Goal: Communication & Community: Connect with others

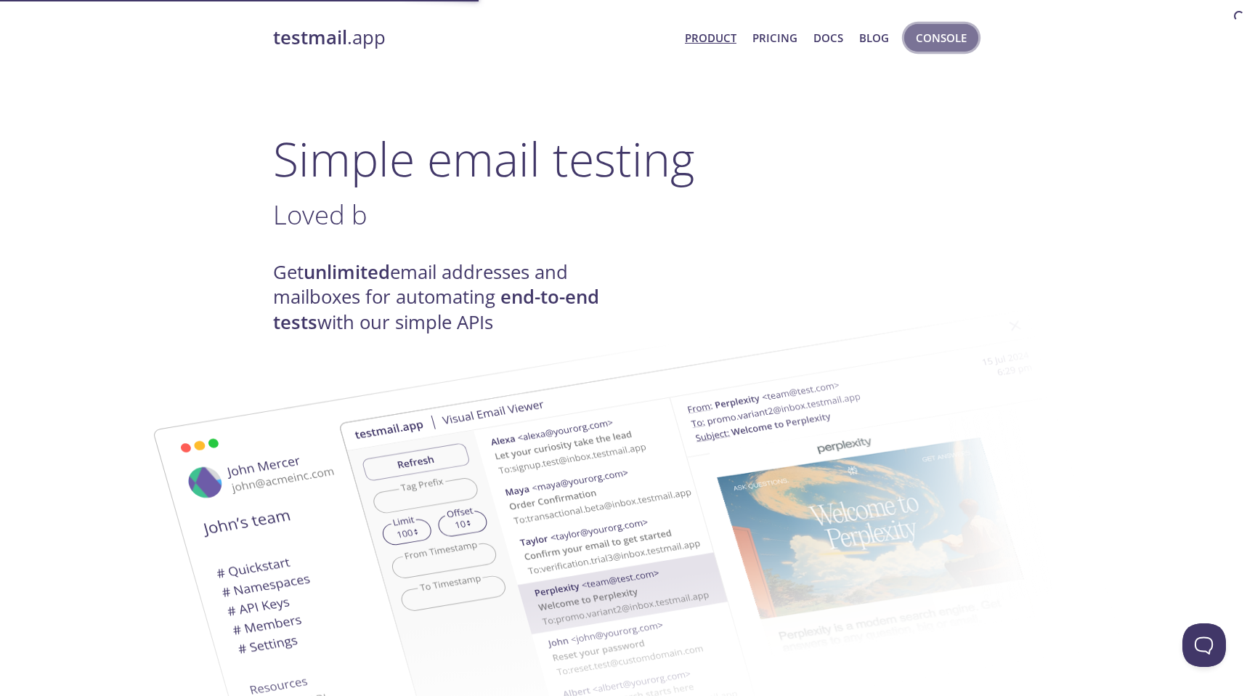
click at [939, 46] on span "Console" at bounding box center [941, 37] width 51 height 19
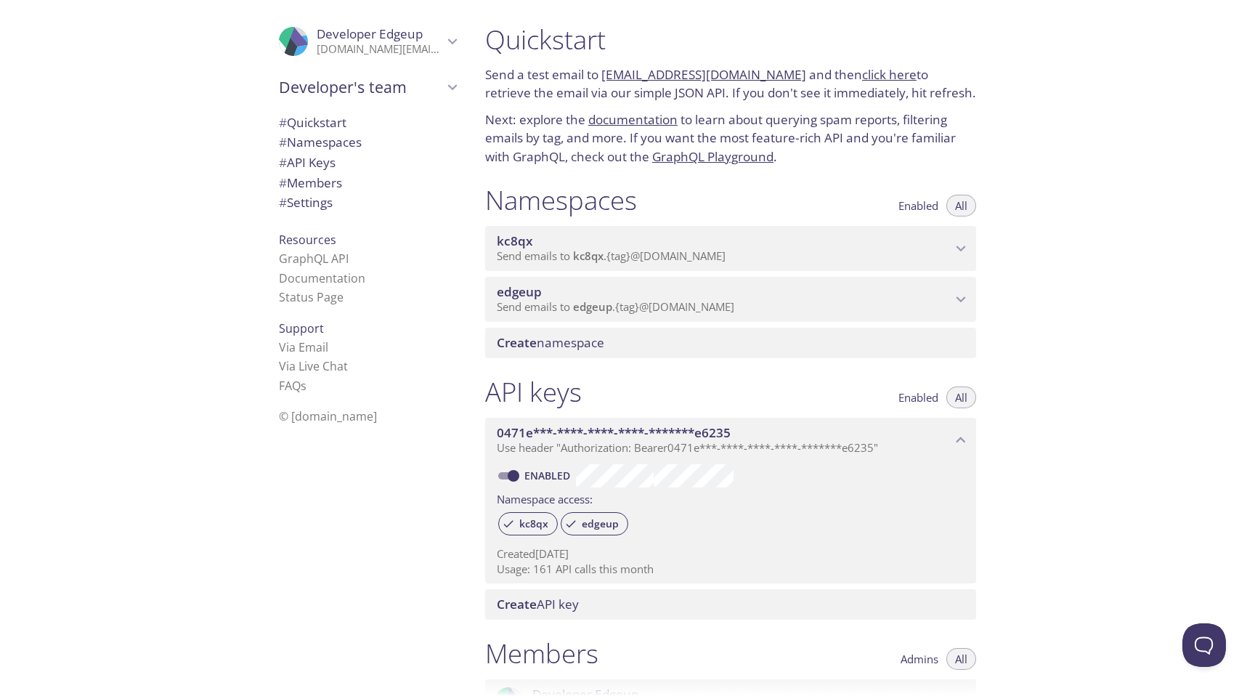
click at [795, 297] on span "edgeup" at bounding box center [724, 292] width 455 height 16
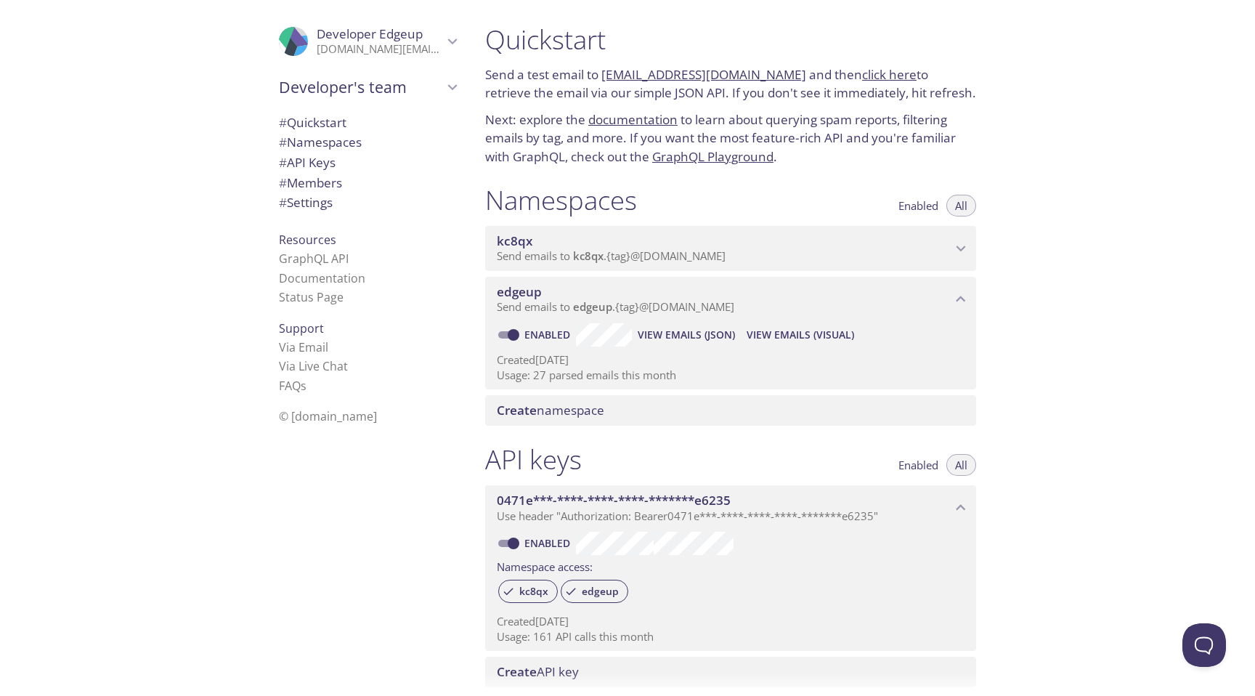
click at [779, 328] on span "View Emails (Visual)" at bounding box center [800, 334] width 107 height 17
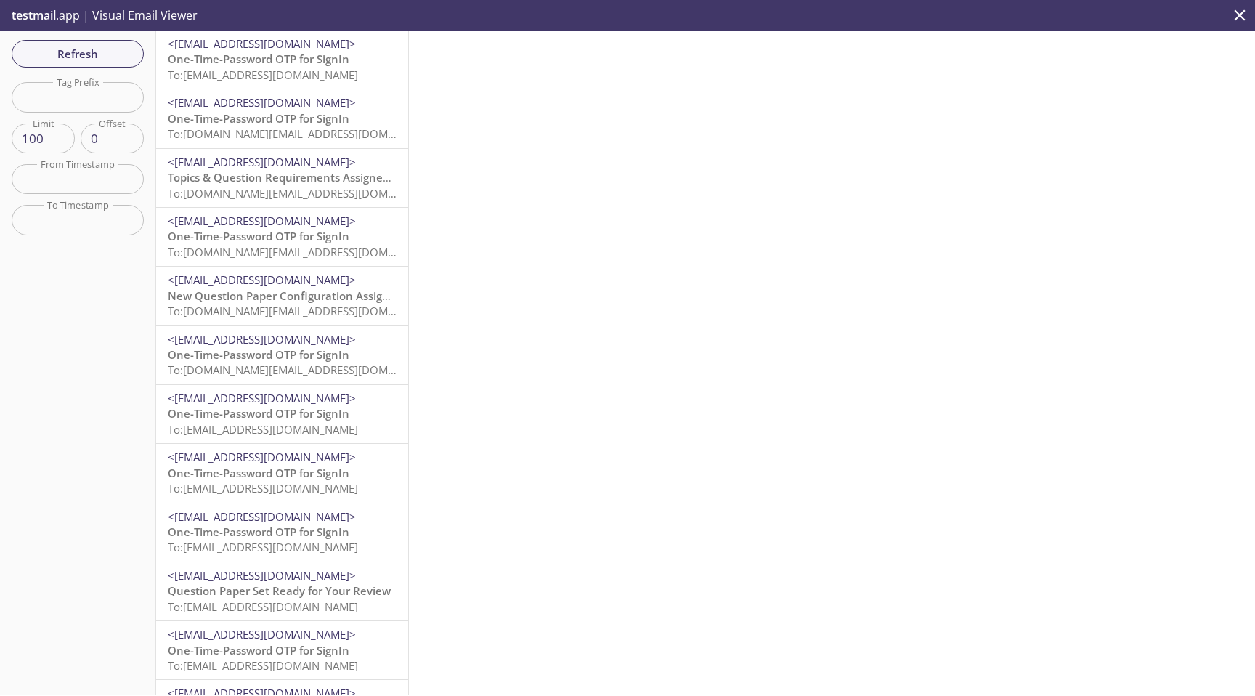
click at [353, 63] on p "One-Time-Password OTP for SignIn To: [EMAIL_ADDRESS][DOMAIN_NAME]" at bounding box center [282, 67] width 229 height 31
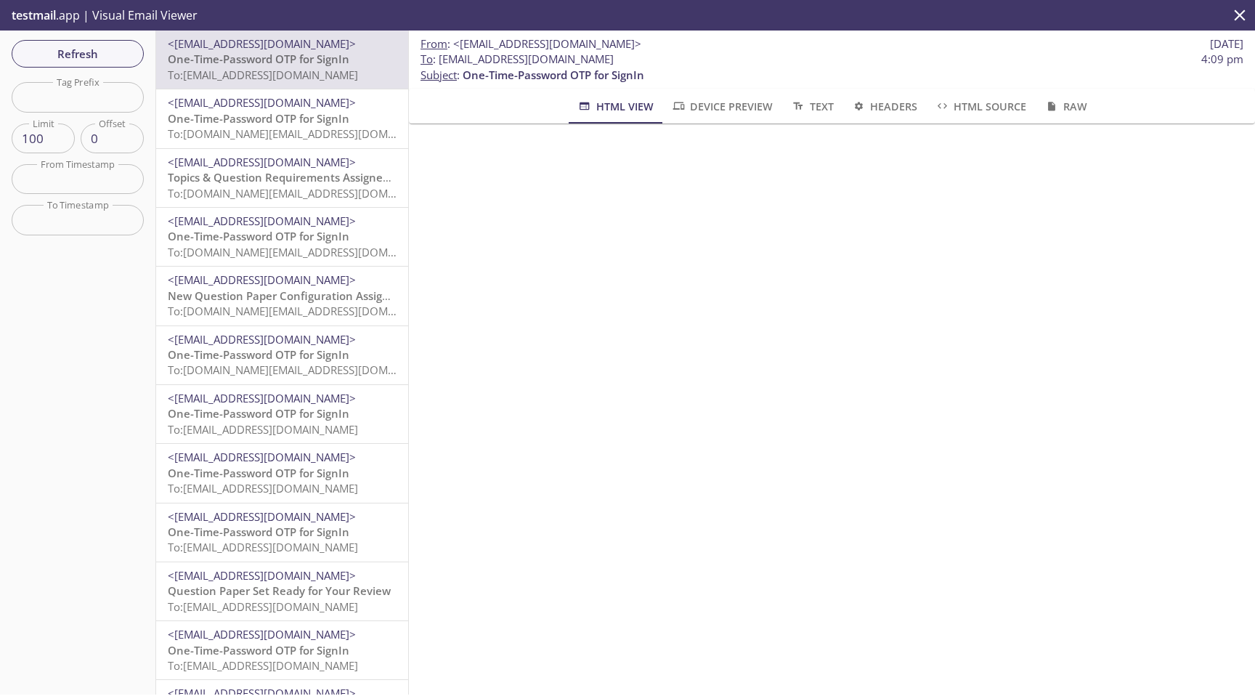
scroll to position [200, 0]
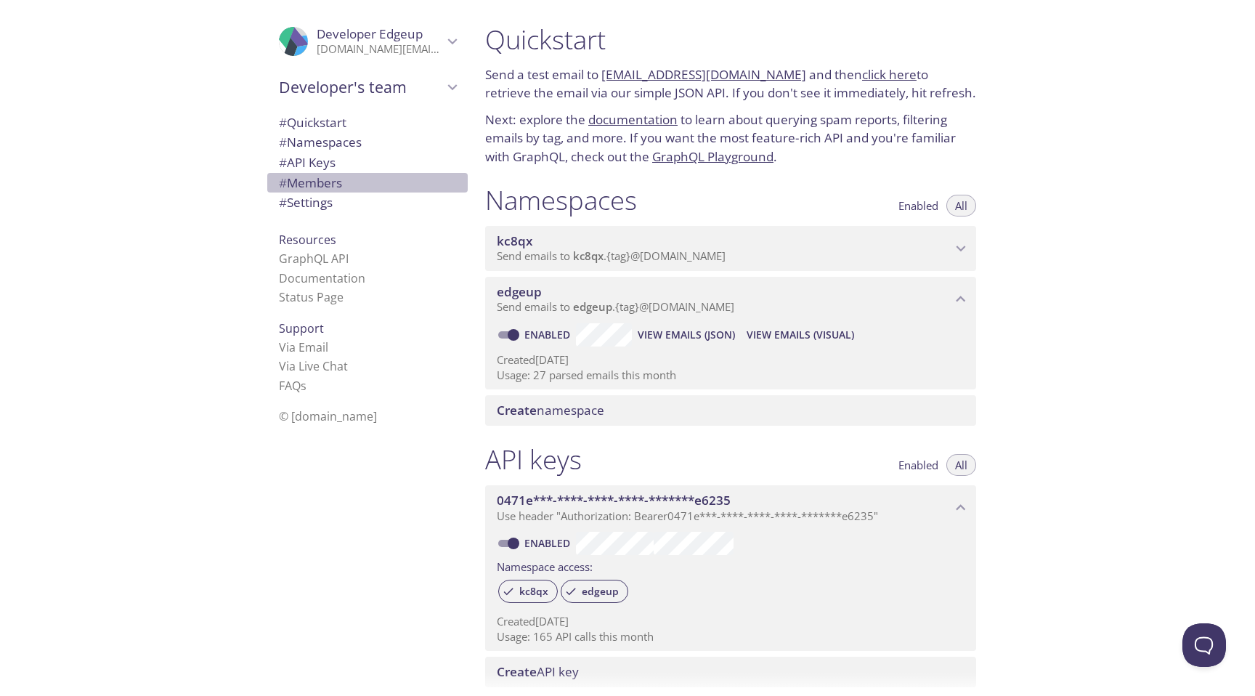
click at [305, 181] on span "# Members" at bounding box center [310, 182] width 63 height 17
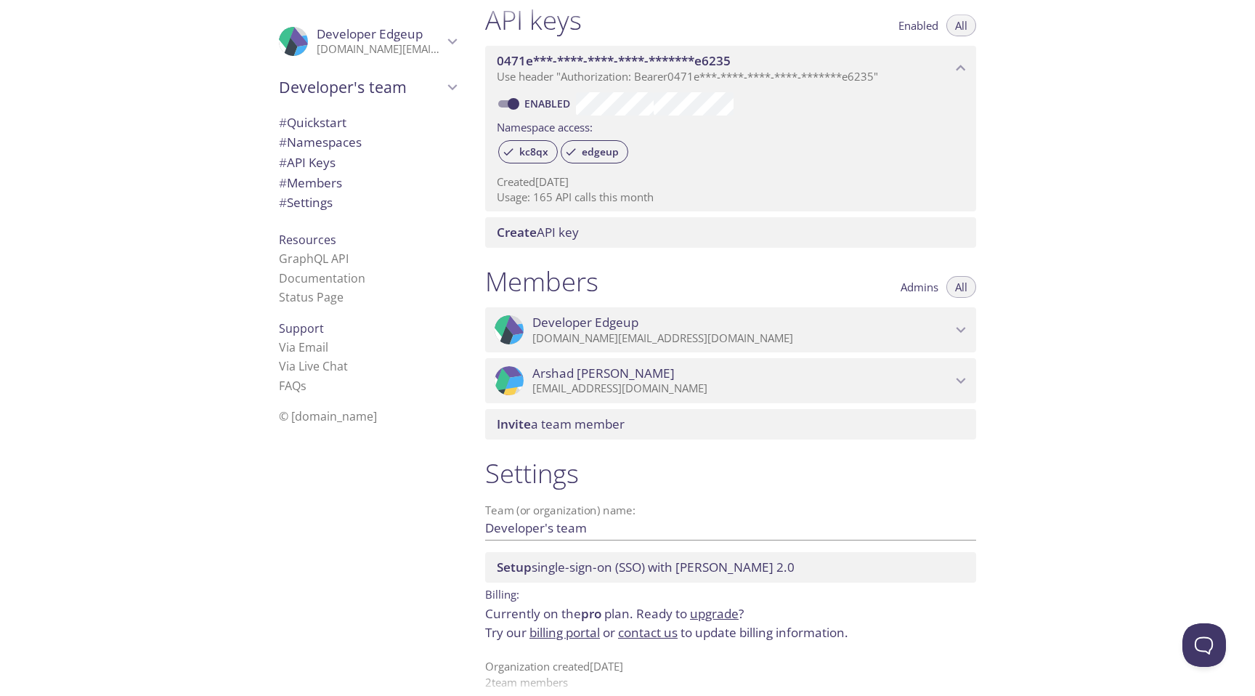
scroll to position [457, 0]
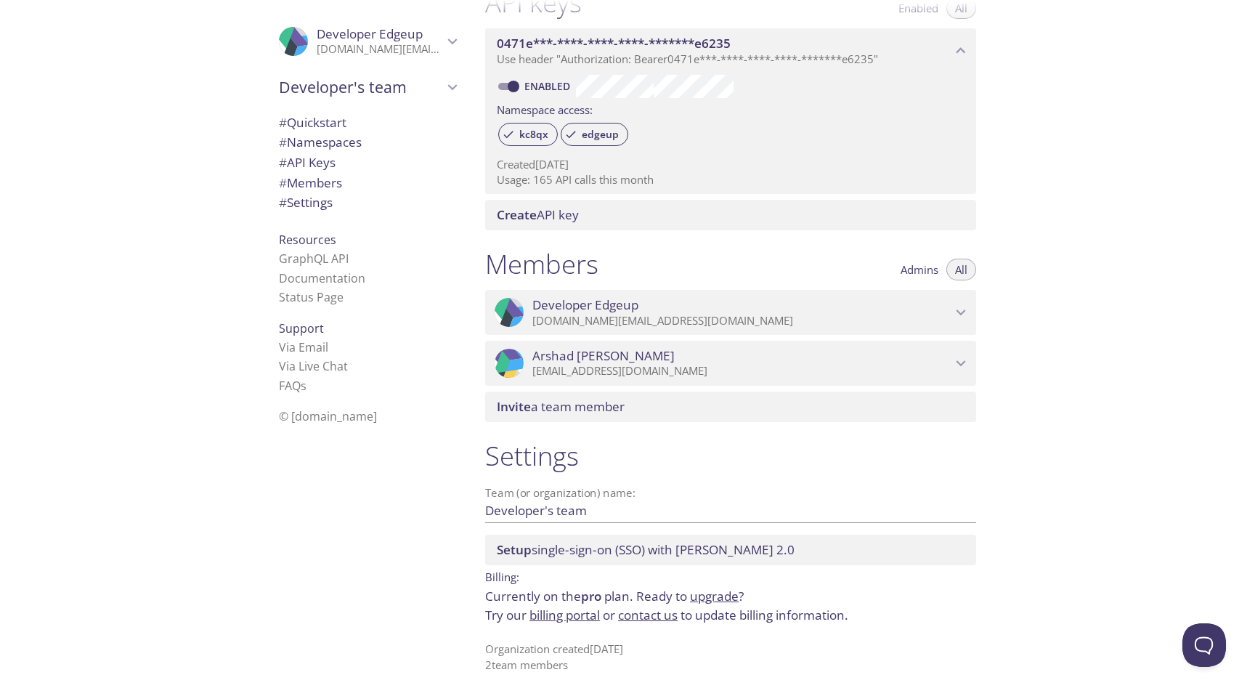
click at [695, 597] on link "upgrade" at bounding box center [714, 596] width 49 height 17
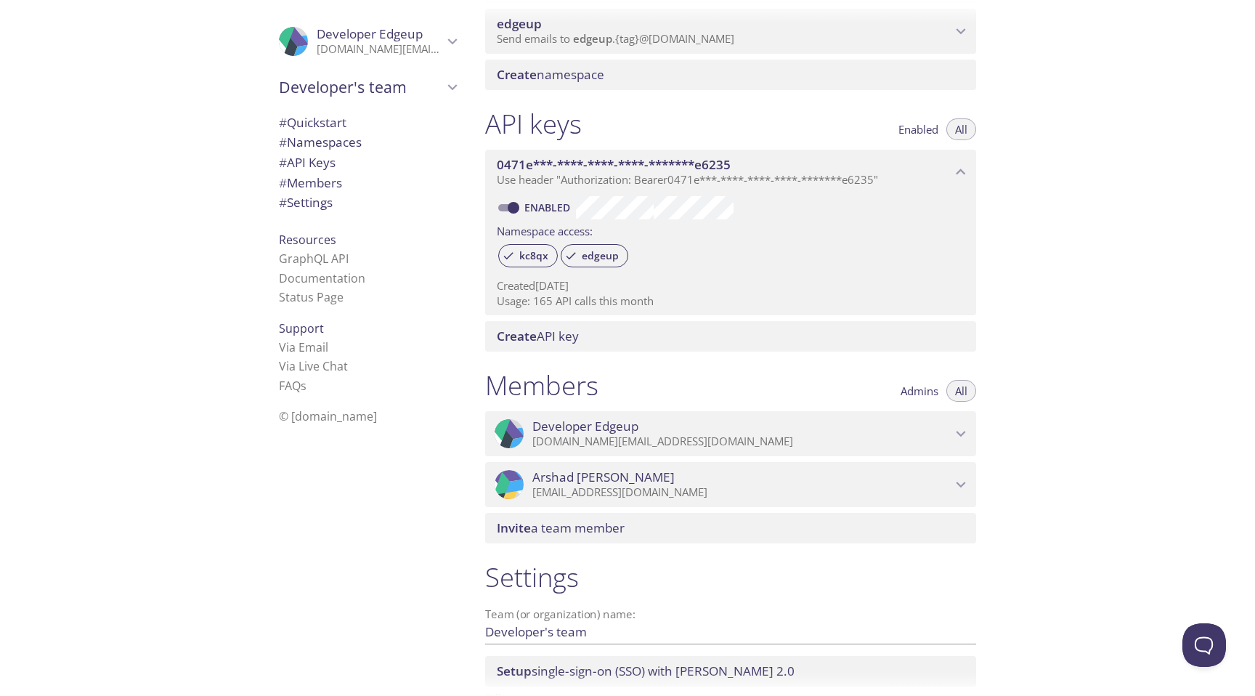
scroll to position [389, 0]
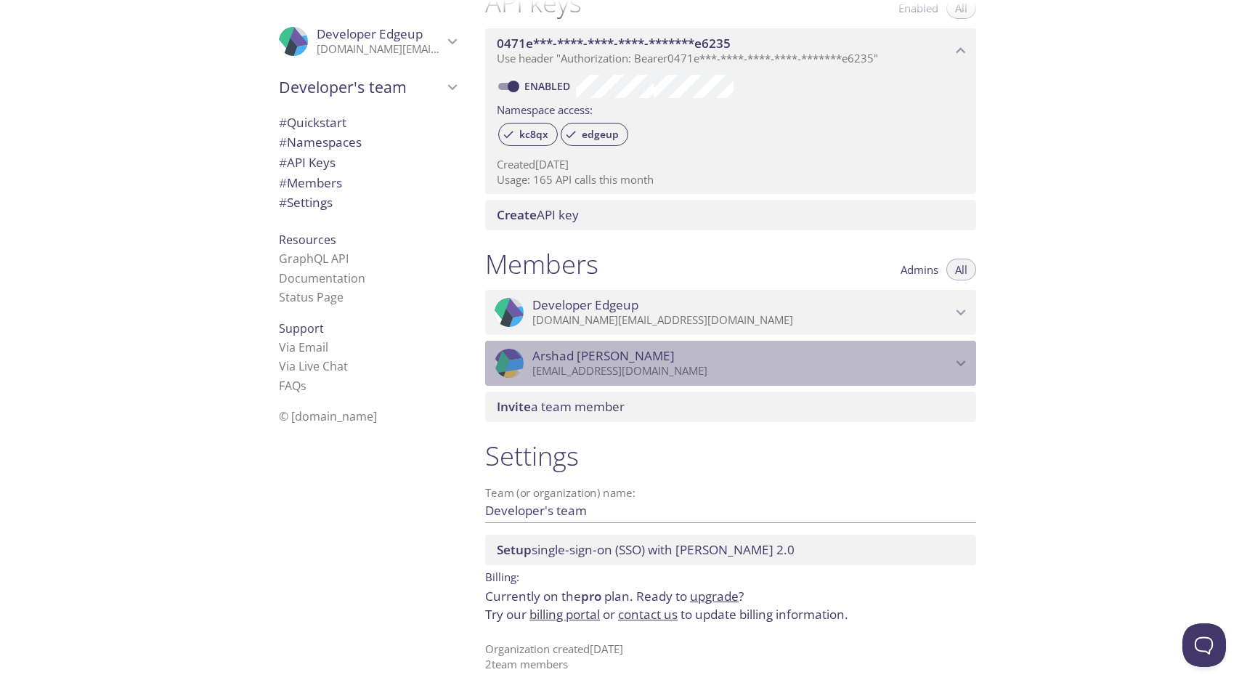
click at [940, 364] on p "[EMAIL_ADDRESS][DOMAIN_NAME]" at bounding box center [741, 371] width 419 height 15
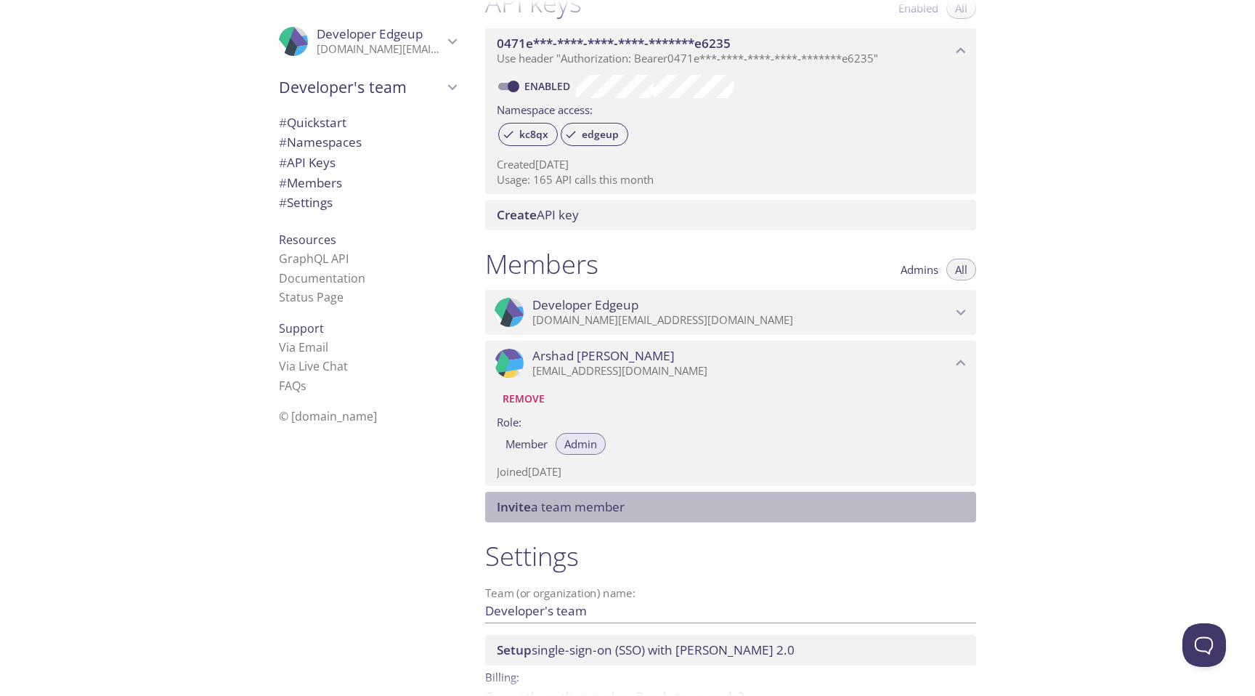
click at [680, 513] on span "Invite a team member" at bounding box center [734, 507] width 474 height 16
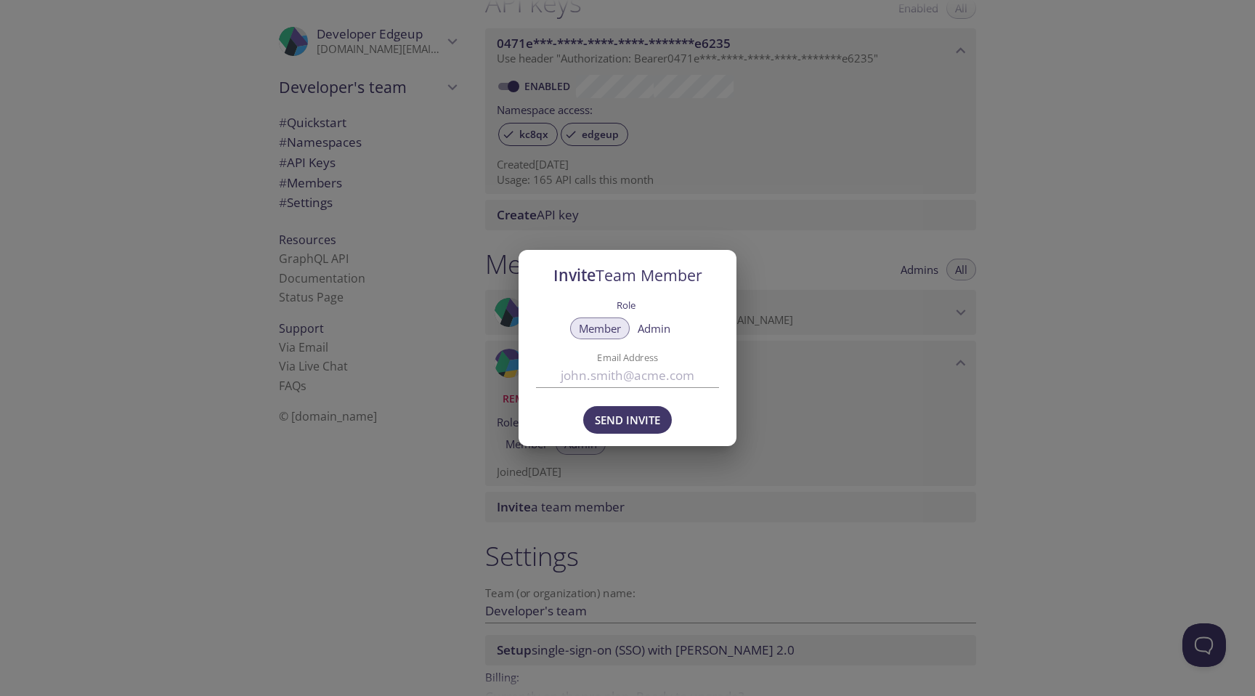
click at [618, 375] on input "Email Address" at bounding box center [627, 375] width 183 height 24
type input "[EMAIL_ADDRESS][DOMAIN_NAME]"
click at [617, 420] on span "Send Invite" at bounding box center [627, 419] width 65 height 19
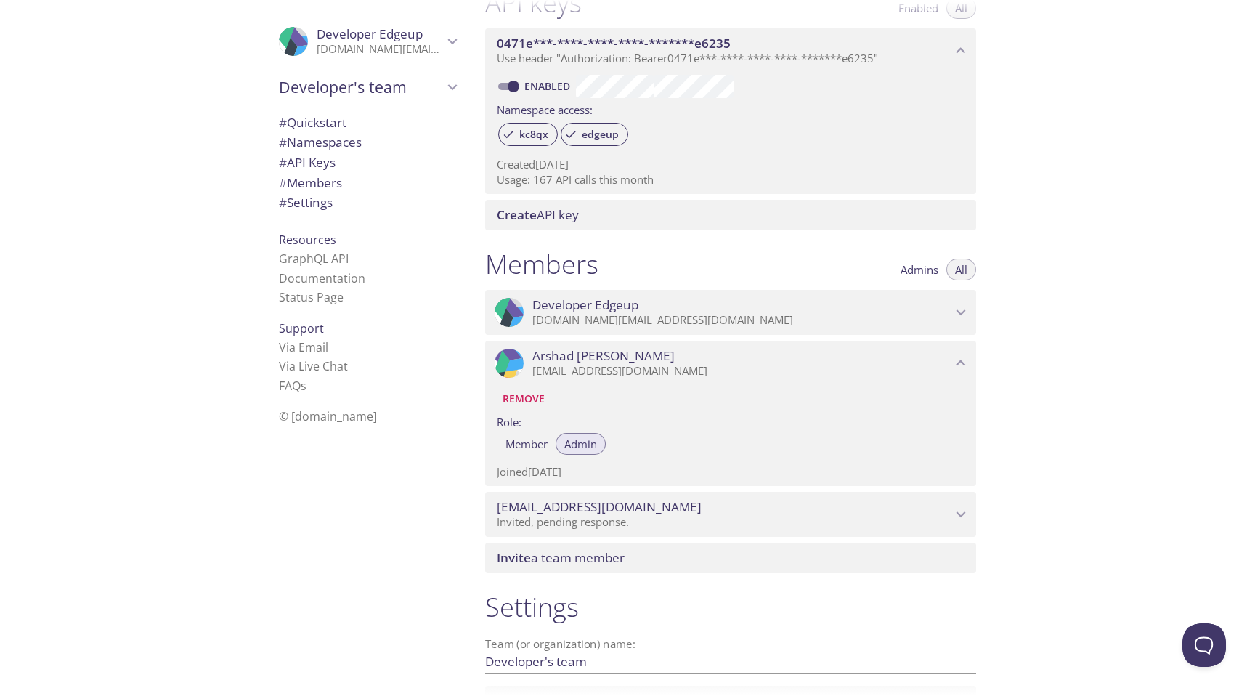
click at [1055, 402] on div "Quickstart Send a test email to [EMAIL_ADDRESS][DOMAIN_NAME] and then click her…" at bounding box center [864, 348] width 781 height 696
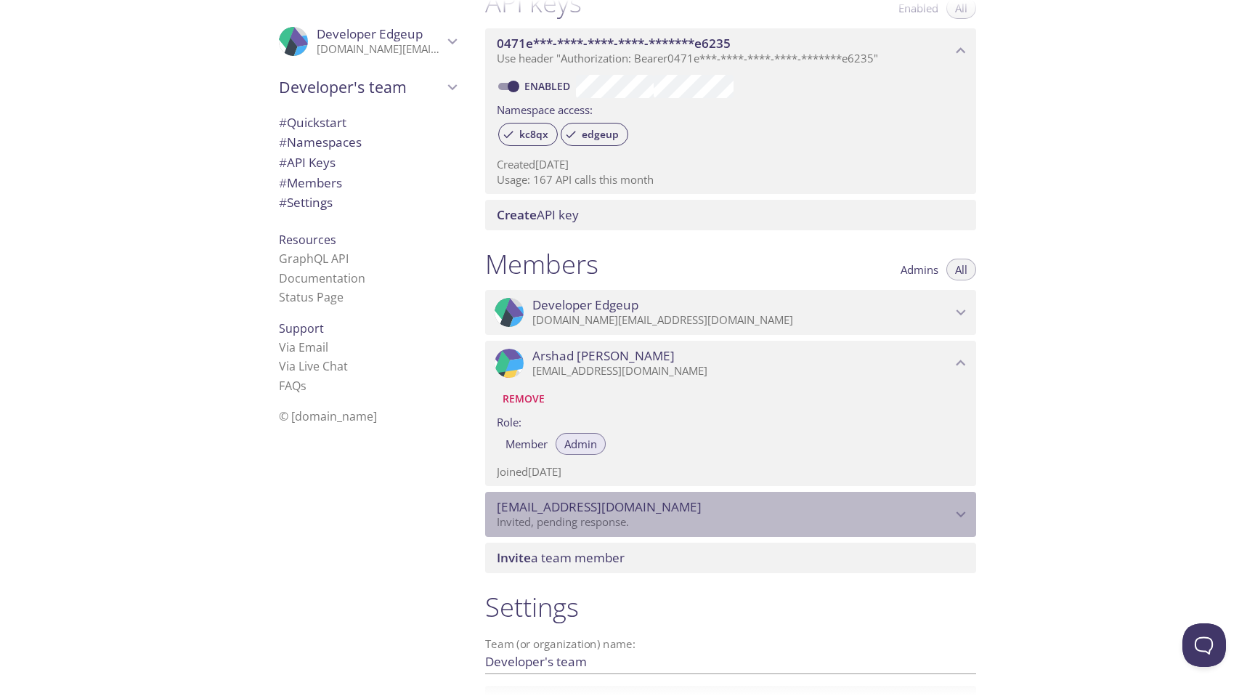
click at [830, 513] on span "[EMAIL_ADDRESS][DOMAIN_NAME]" at bounding box center [724, 507] width 455 height 16
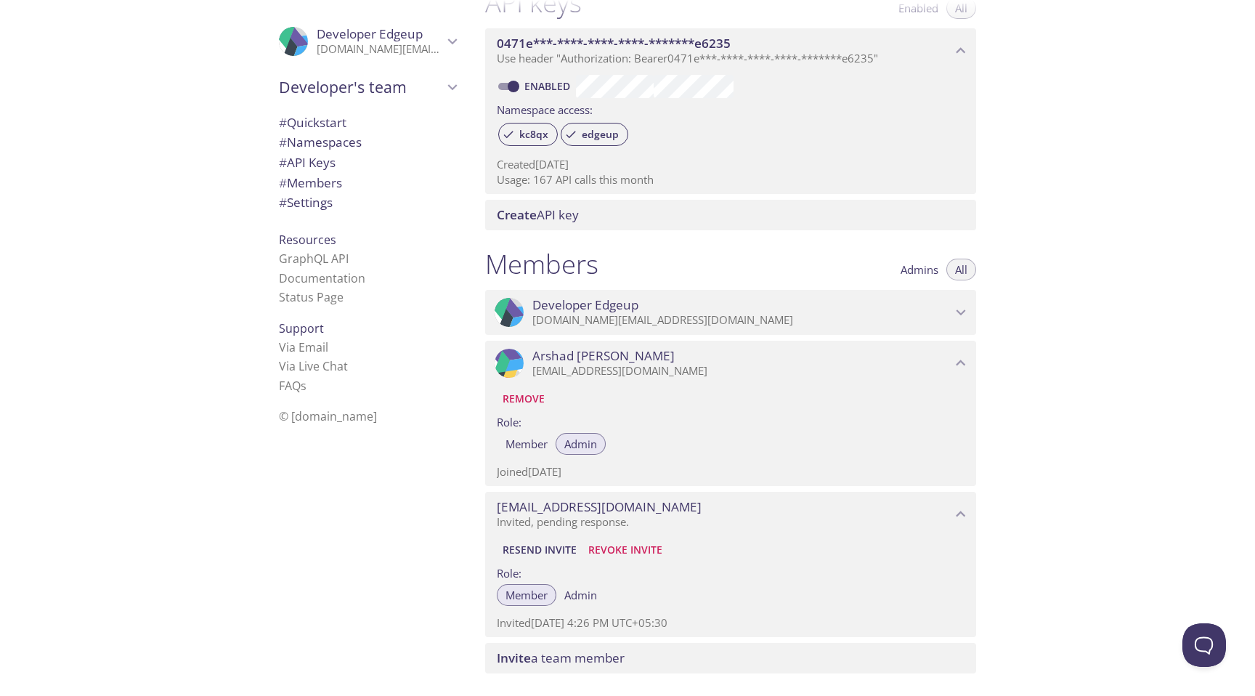
click at [1086, 406] on div "Quickstart Send a test email to [EMAIL_ADDRESS][DOMAIN_NAME] and then click her…" at bounding box center [864, 348] width 781 height 696
click at [1031, 452] on div "Quickstart Send a test email to [EMAIL_ADDRESS][DOMAIN_NAME] and then click her…" at bounding box center [864, 348] width 781 height 696
click at [757, 659] on span "Invite a team member" at bounding box center [734, 658] width 474 height 16
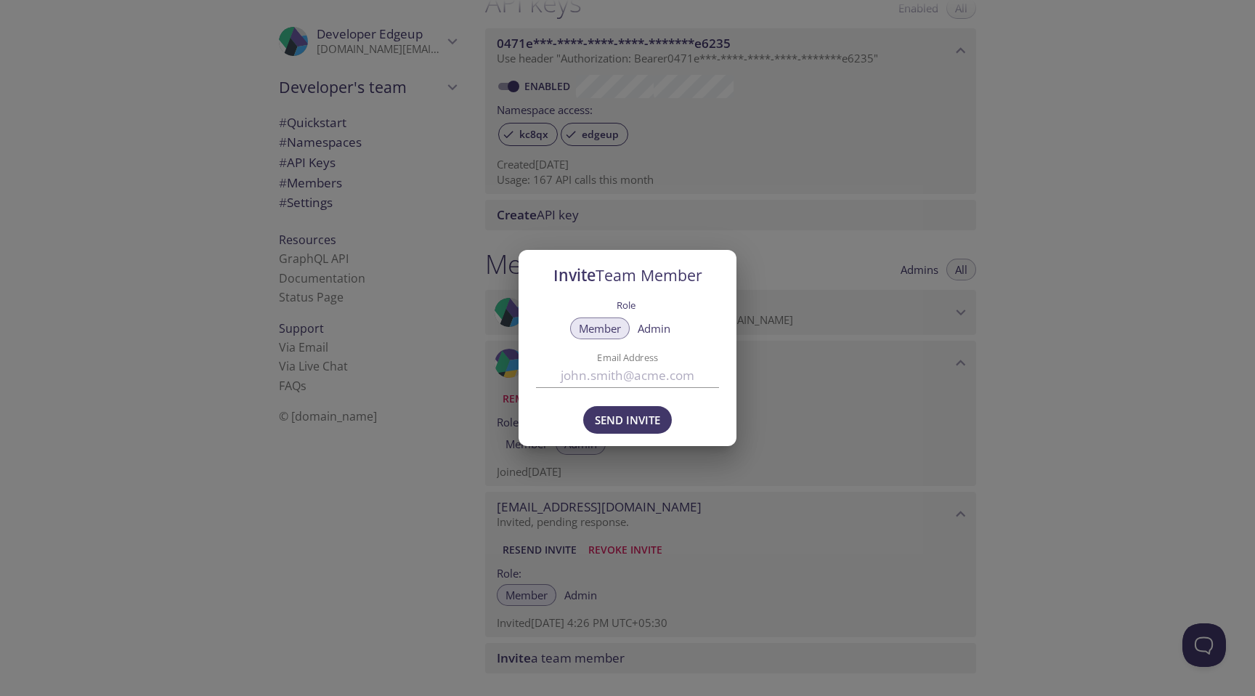
click at [614, 328] on span "Member" at bounding box center [600, 328] width 42 height 0
click at [611, 371] on input "Email Address" at bounding box center [627, 375] width 183 height 24
paste input "[PERSON_NAME][EMAIL_ADDRESS][DOMAIN_NAME]"
type input "[PERSON_NAME][EMAIL_ADDRESS][DOMAIN_NAME]"
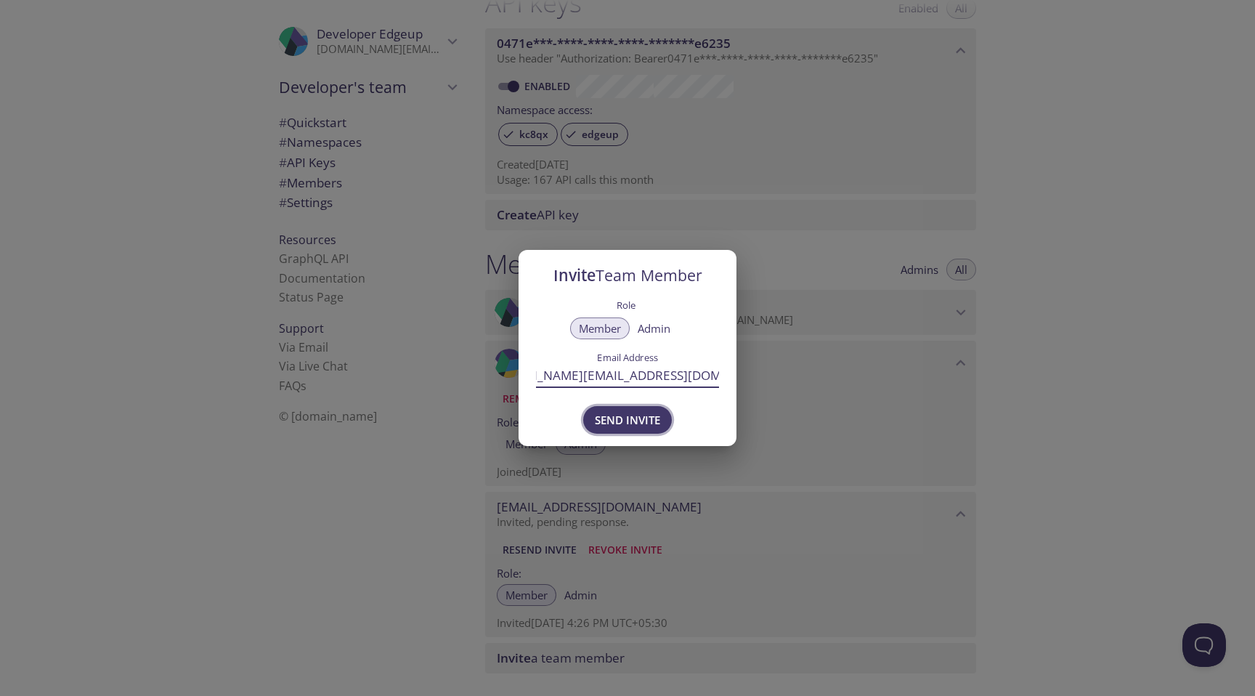
scroll to position [0, 0]
click at [625, 411] on span "Send Invite" at bounding box center [627, 419] width 65 height 19
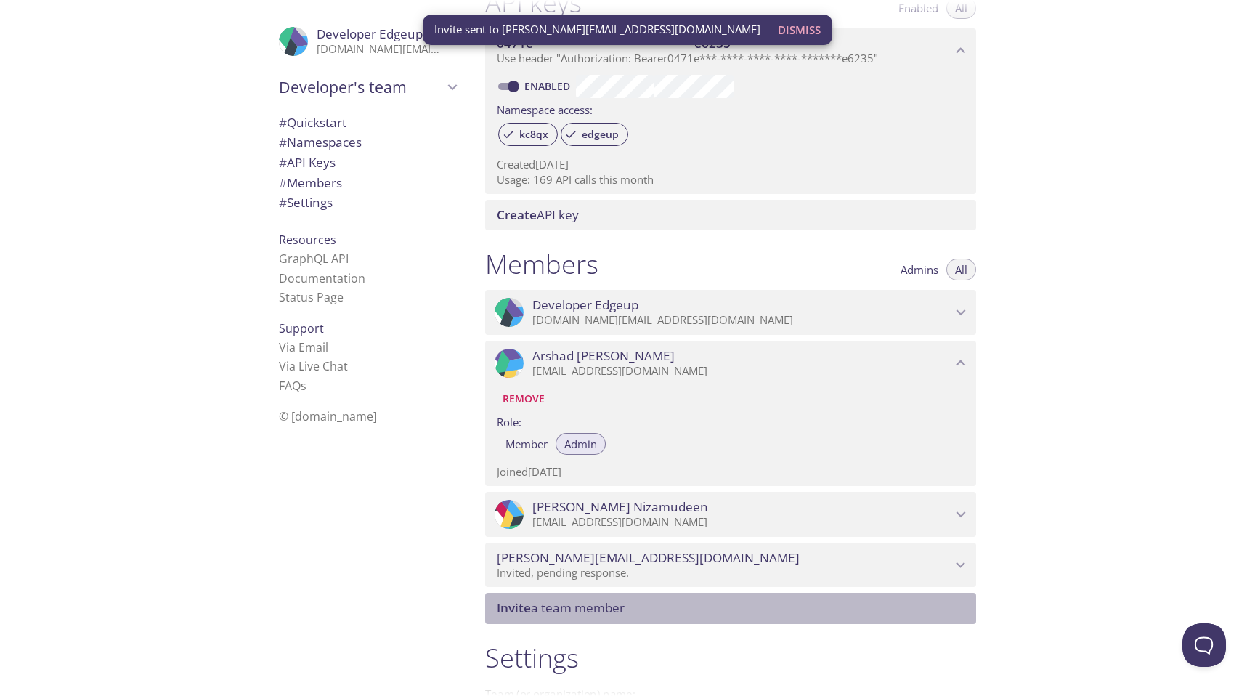
click at [574, 615] on span "Invite a team member" at bounding box center [561, 607] width 128 height 17
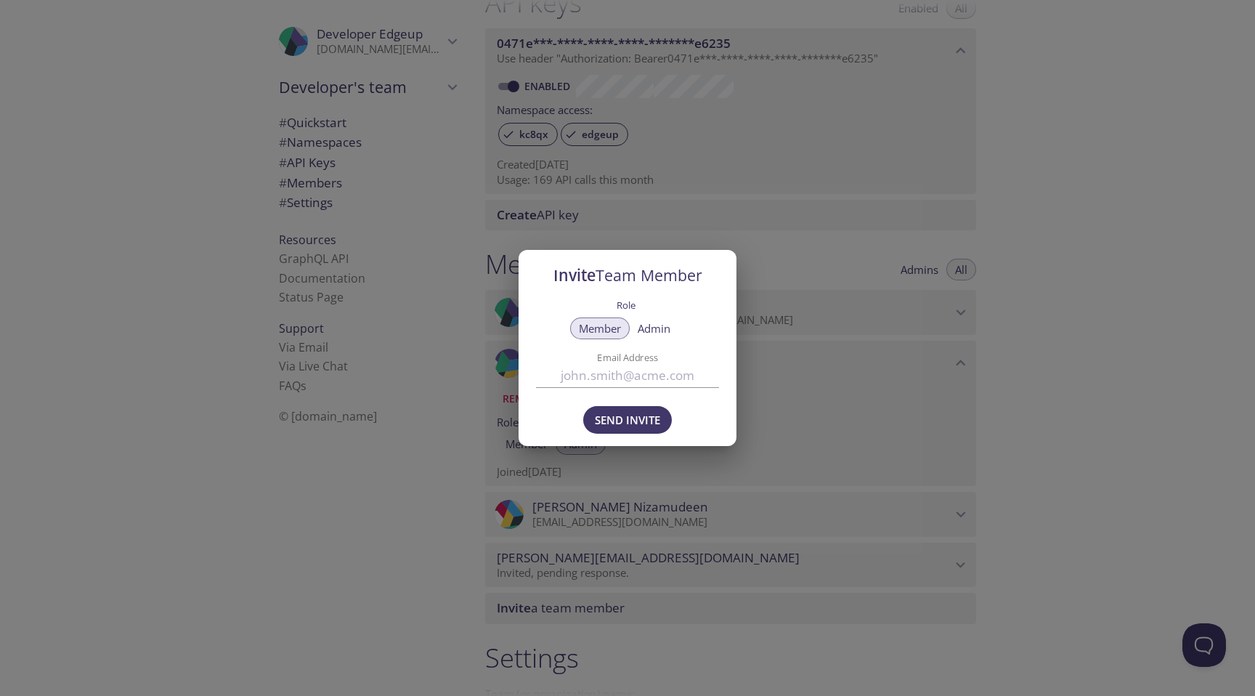
click at [662, 383] on input "Email Address" at bounding box center [627, 375] width 183 height 24
paste input "[EMAIL_ADDRESS][PERSON_NAME][DOMAIN_NAME]"
type input "[EMAIL_ADDRESS][PERSON_NAME][DOMAIN_NAME]"
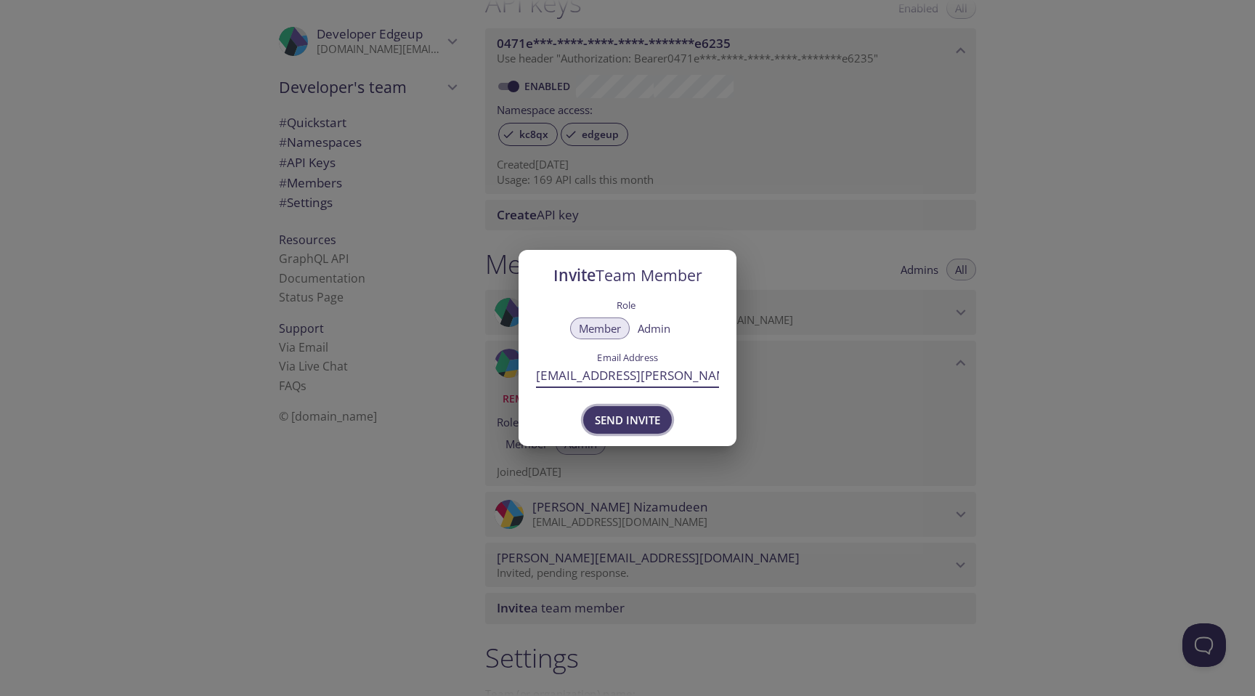
click at [648, 428] on span "Send Invite" at bounding box center [627, 419] width 65 height 19
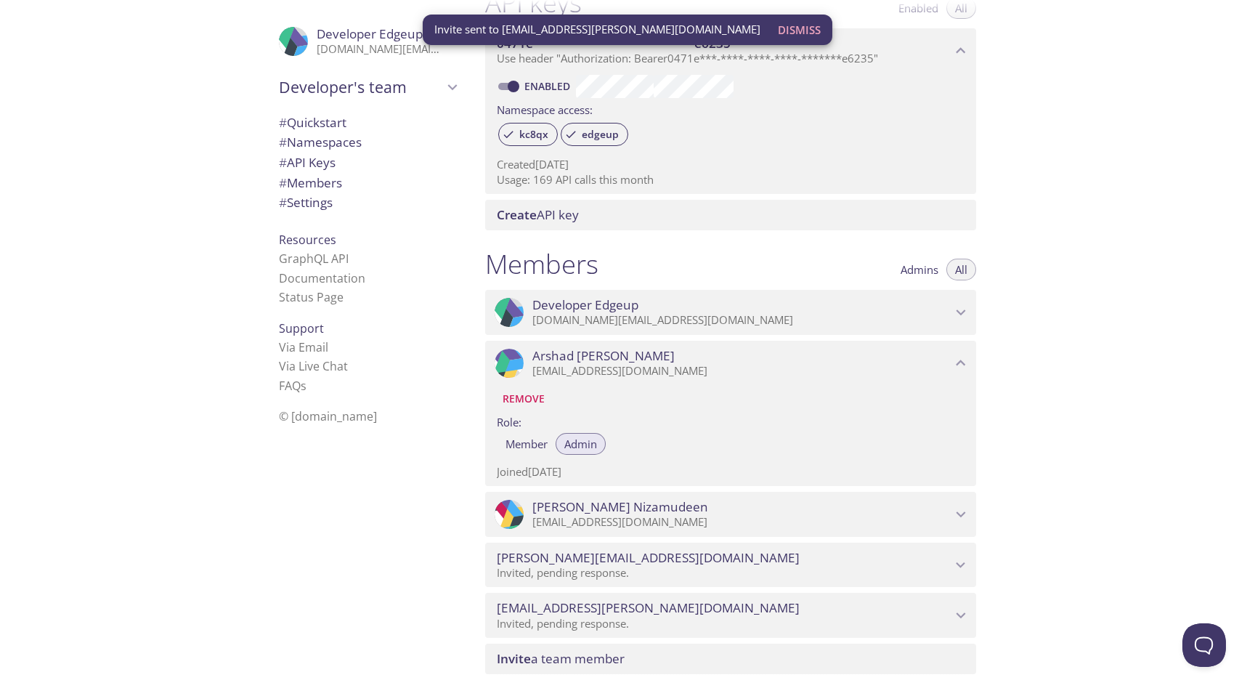
click at [591, 653] on span "Invite a team member" at bounding box center [561, 658] width 128 height 17
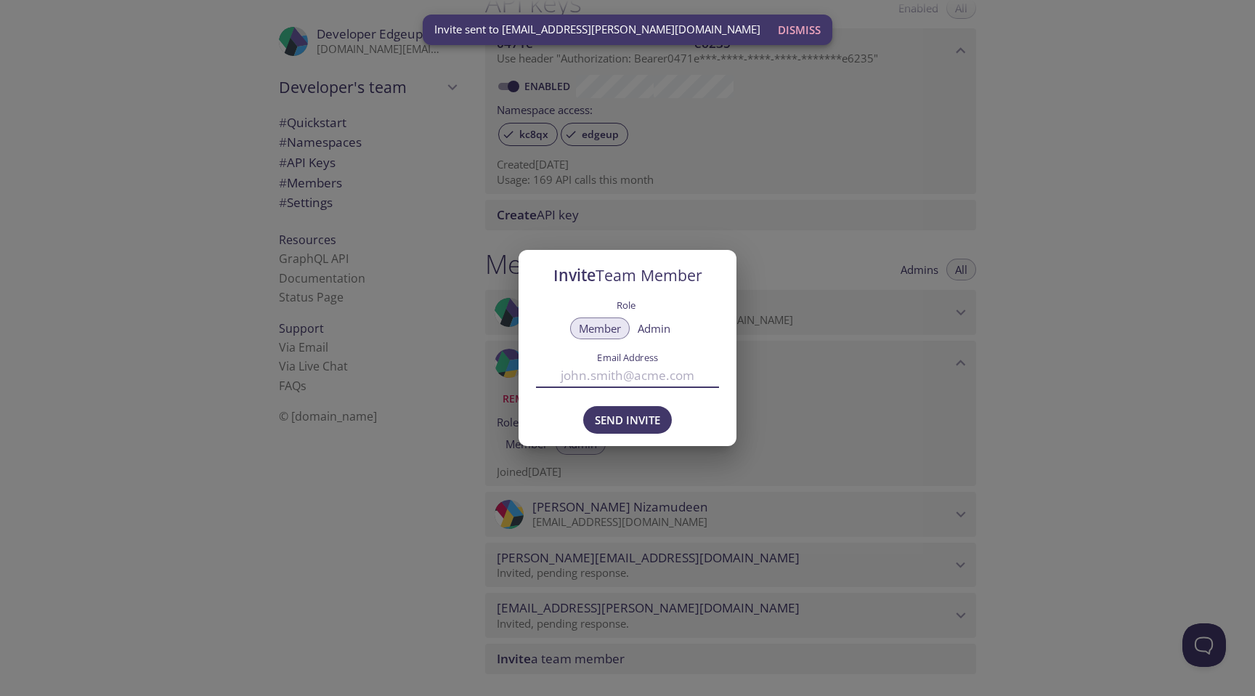
click at [632, 370] on input "Email Address" at bounding box center [627, 375] width 183 height 24
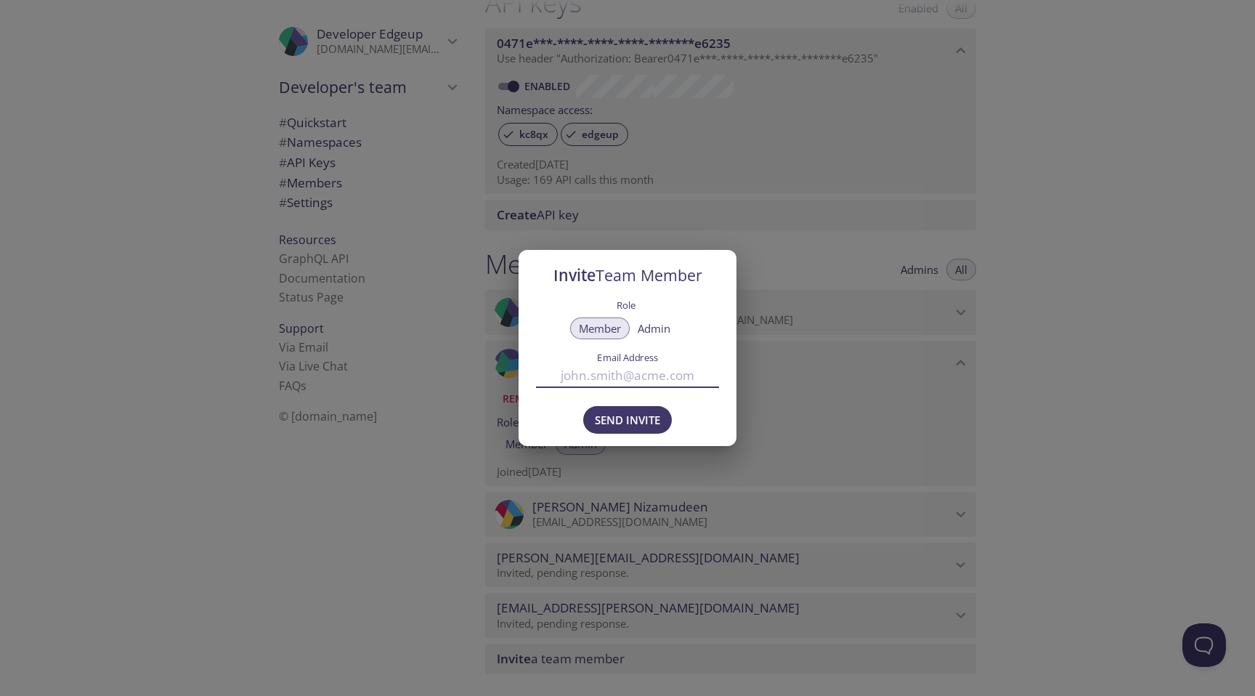
paste input "[PERSON_NAME][EMAIL_ADDRESS][DOMAIN_NAME]"
type input "[PERSON_NAME][EMAIL_ADDRESS][DOMAIN_NAME]"
click at [616, 408] on button "Send Invite" at bounding box center [627, 420] width 89 height 28
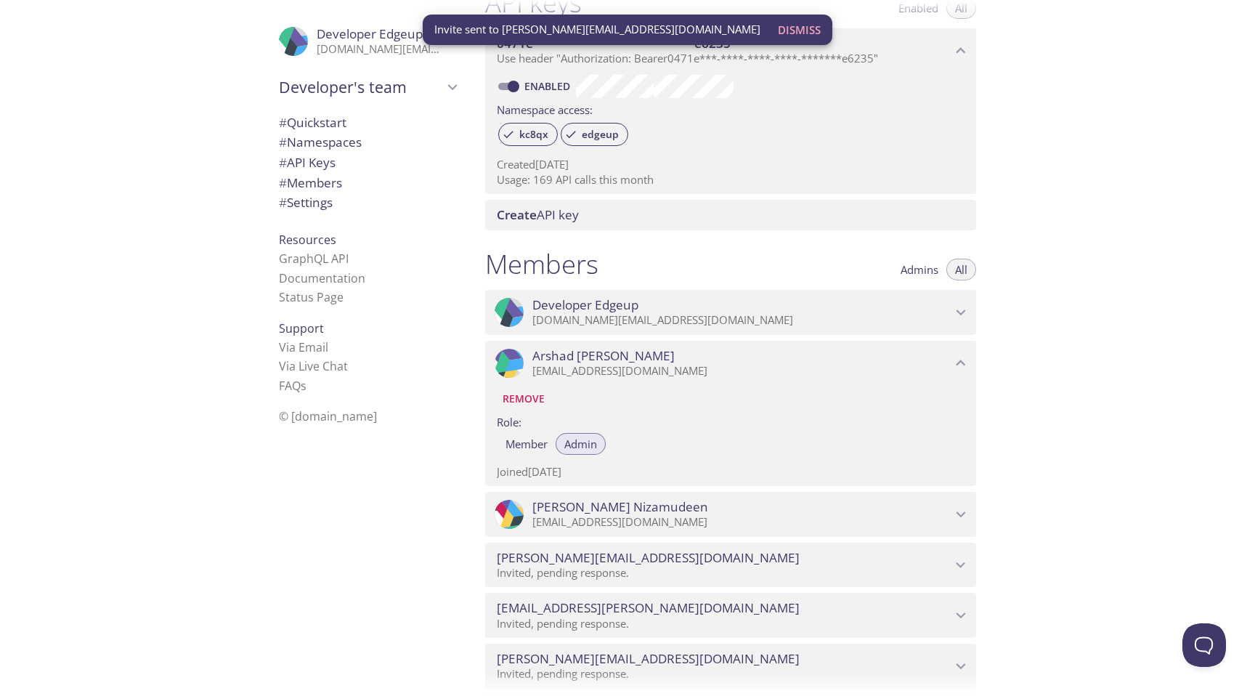
scroll to position [418, 0]
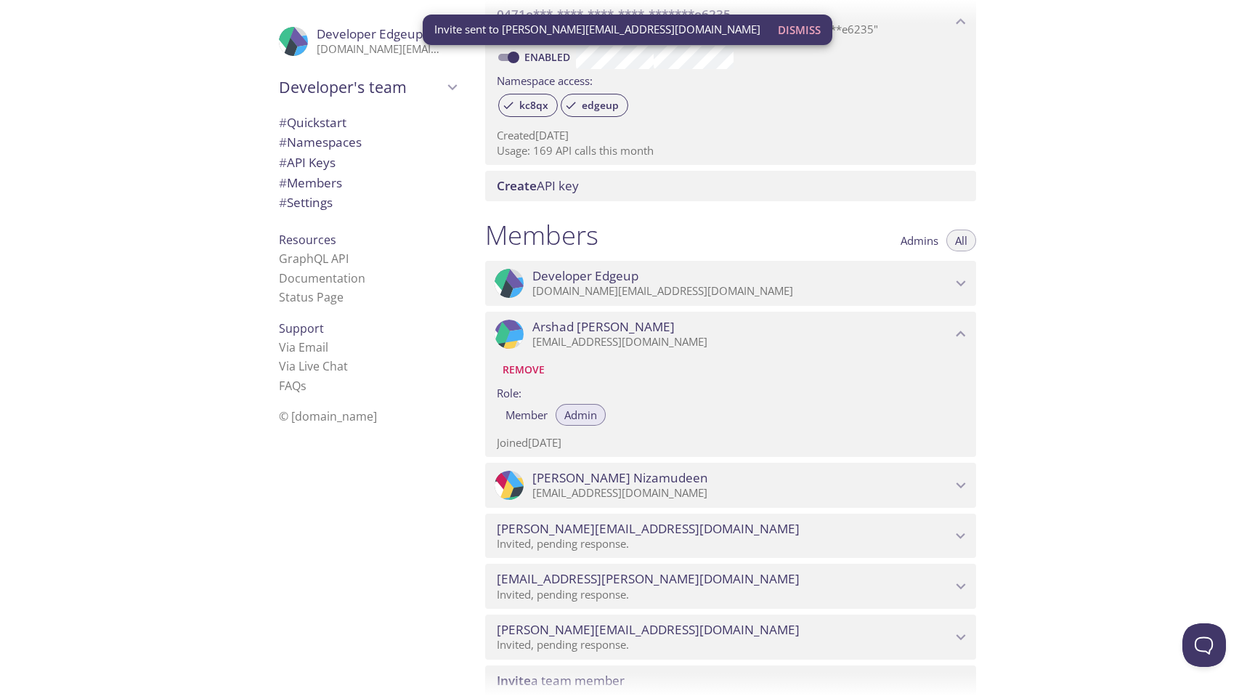
click at [611, 678] on div at bounding box center [627, 683] width 1255 height 23
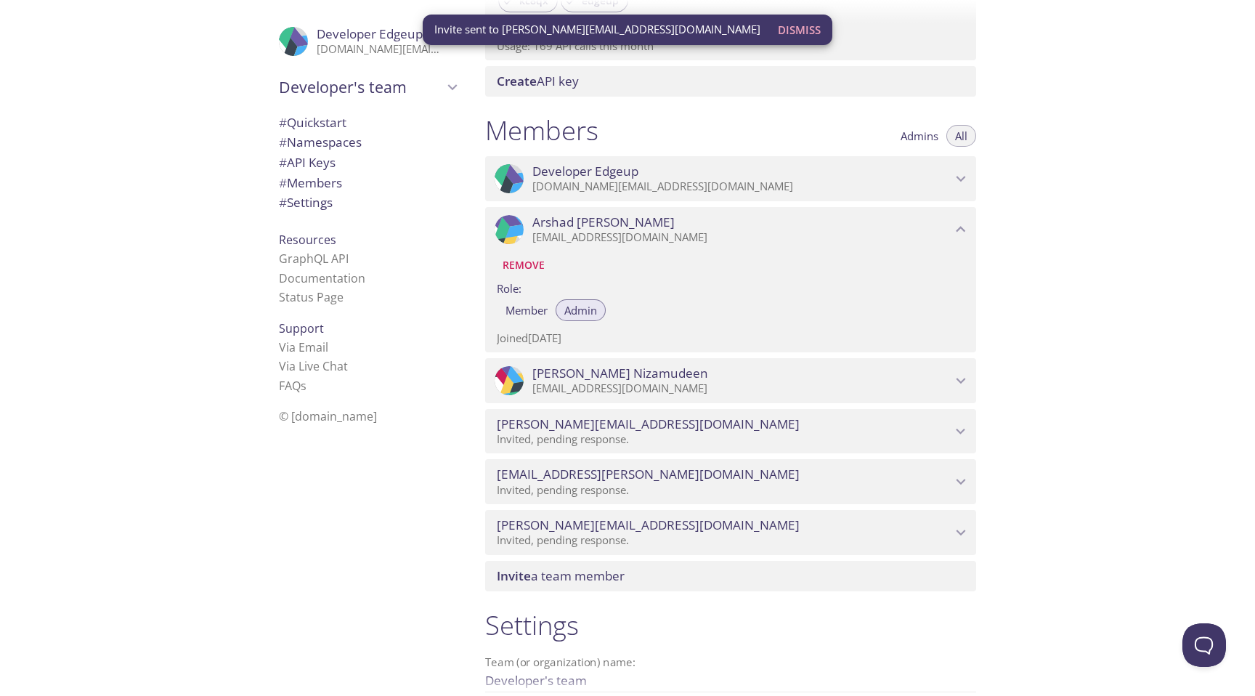
scroll to position [581, 0]
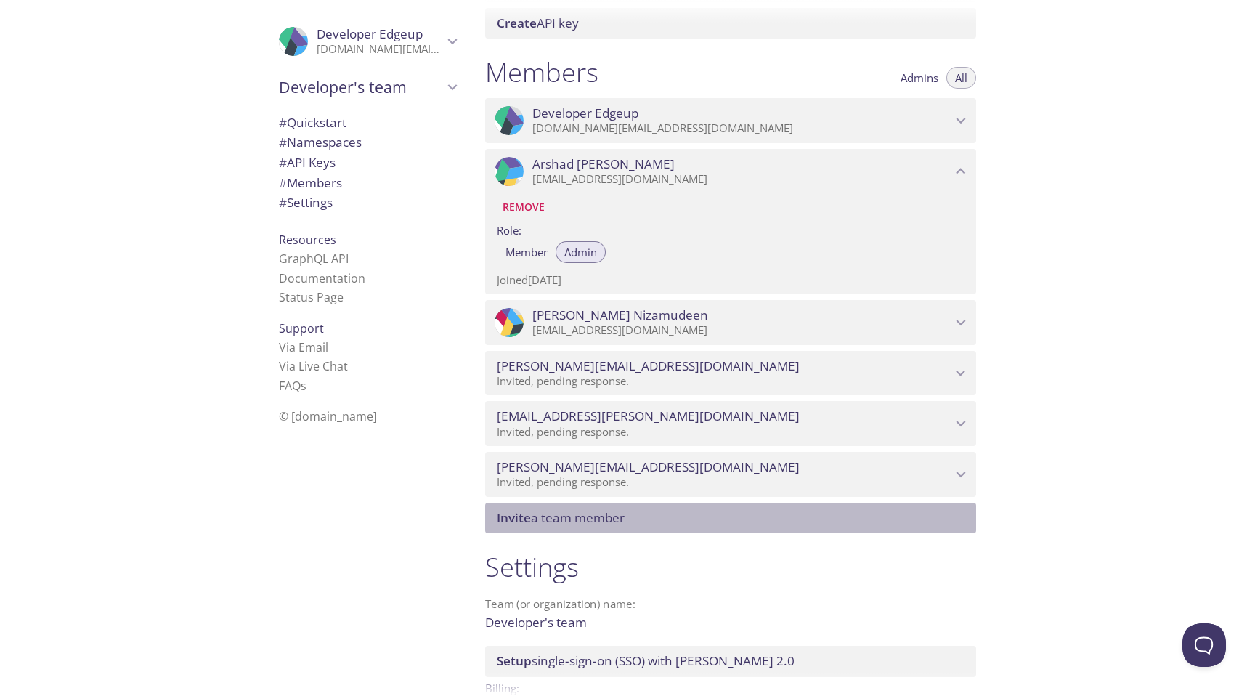
click at [598, 514] on span "Invite a team member" at bounding box center [561, 517] width 128 height 17
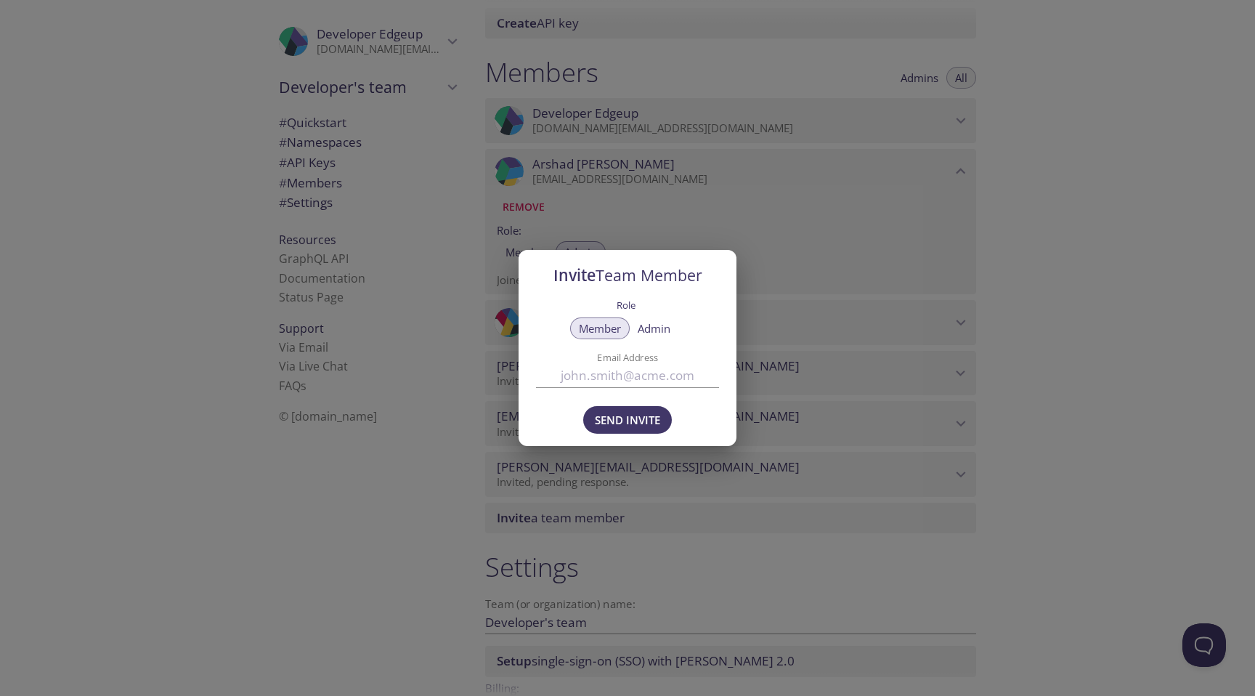
click at [654, 378] on input "Email Address" at bounding box center [627, 375] width 183 height 24
paste input "[EMAIL_ADDRESS][DOMAIN_NAME]"
type input "[EMAIL_ADDRESS][DOMAIN_NAME]"
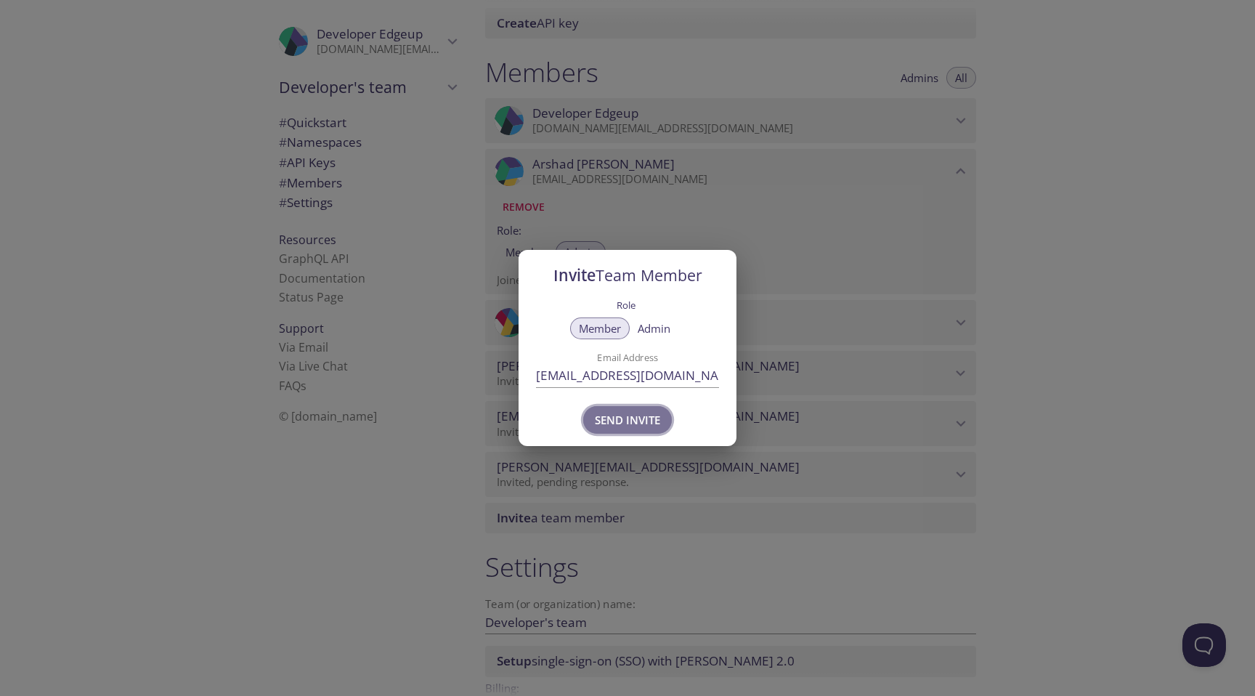
click at [622, 420] on span "Send Invite" at bounding box center [627, 419] width 65 height 19
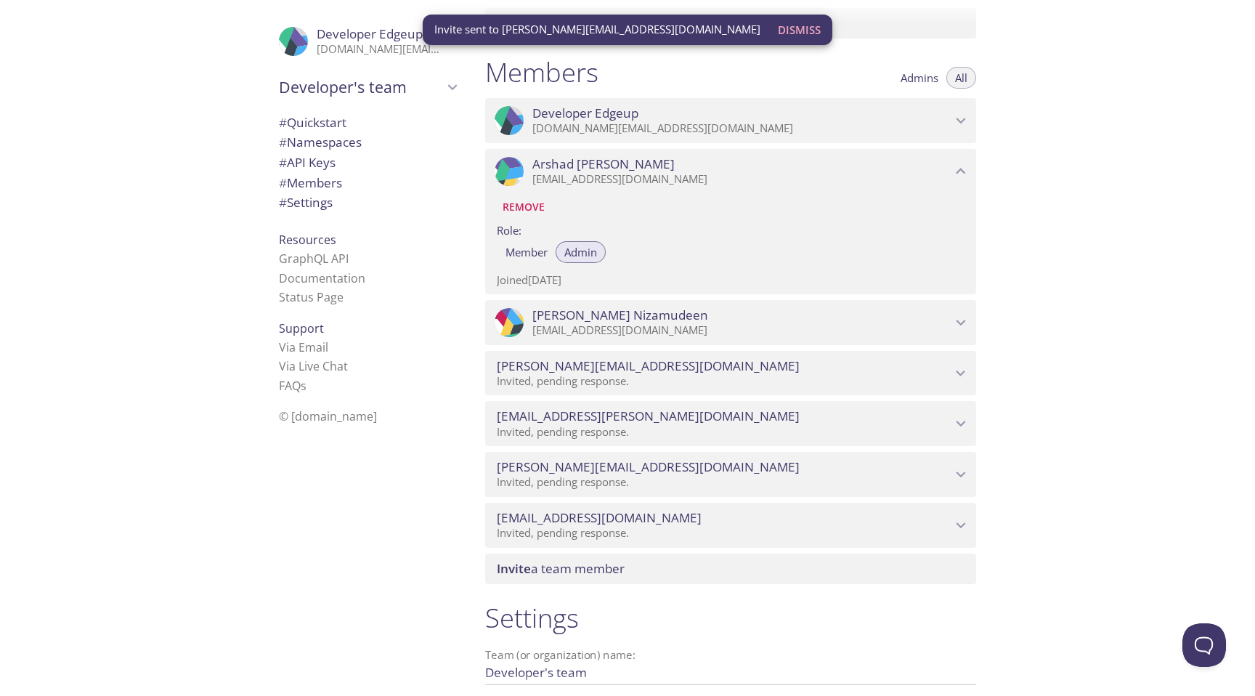
click at [1111, 304] on div "Quickstart Send a test email to [EMAIL_ADDRESS][DOMAIN_NAME] and then click her…" at bounding box center [864, 348] width 781 height 696
click at [946, 323] on p "[EMAIL_ADDRESS][DOMAIN_NAME]" at bounding box center [741, 330] width 419 height 15
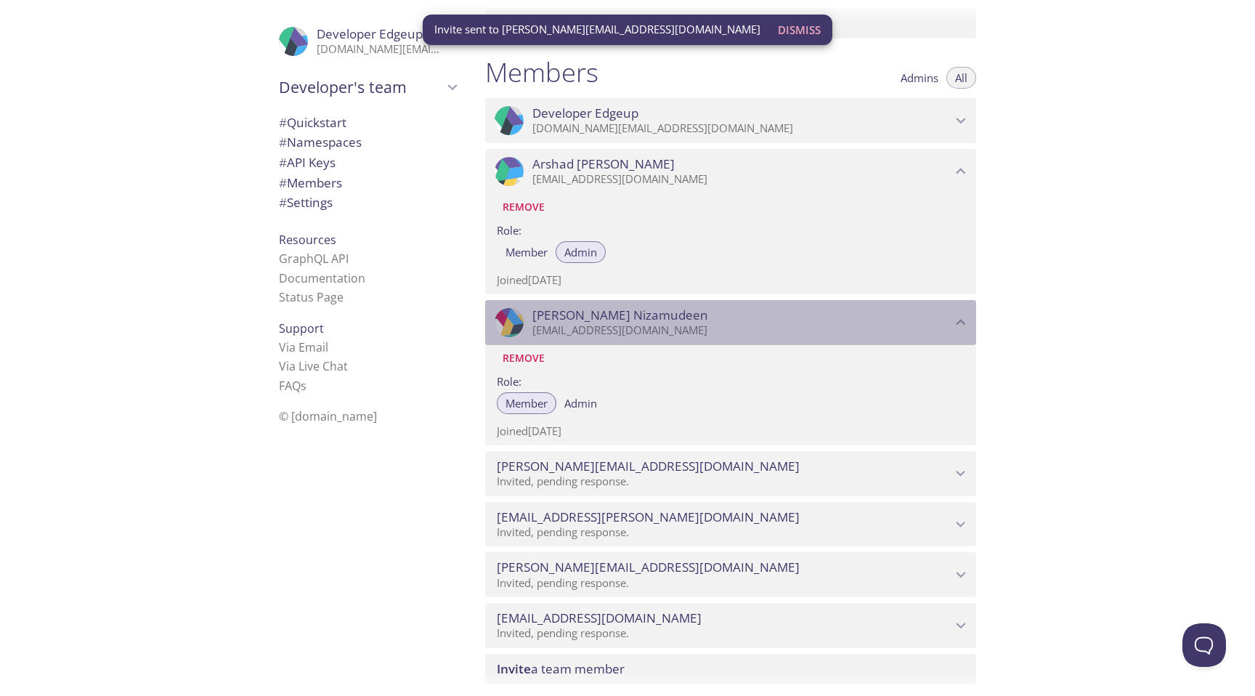
click at [946, 323] on p "[EMAIL_ADDRESS][DOMAIN_NAME]" at bounding box center [741, 330] width 419 height 15
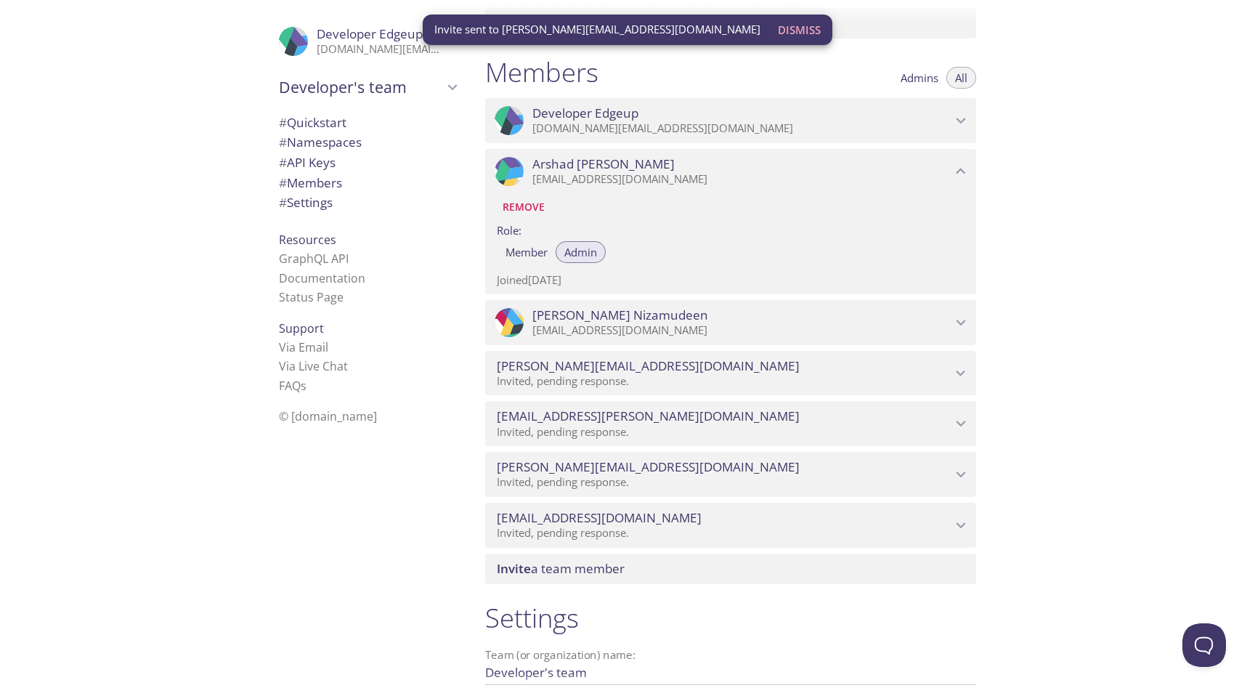
click at [955, 158] on div ".cls-1 { fill: #6d5ca8; } .cls-2 { fill: #3fc191; } .cls-3 { fill: #3b4752; } .…" at bounding box center [730, 171] width 491 height 45
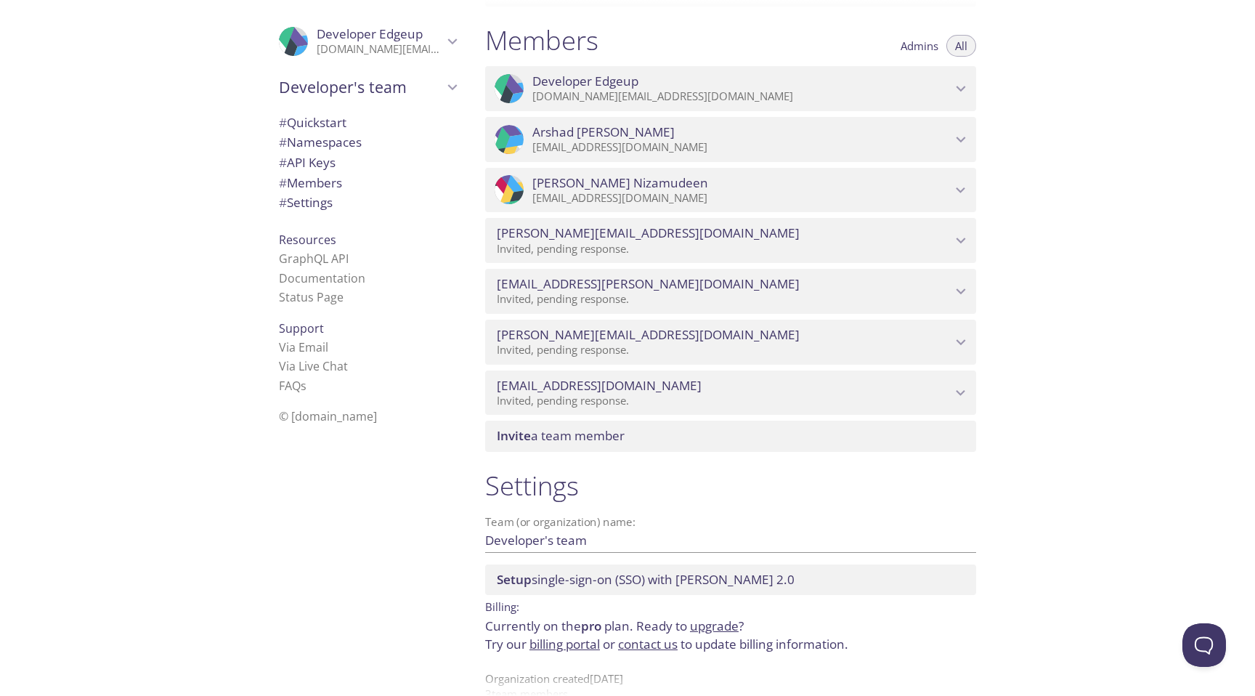
scroll to position [643, 0]
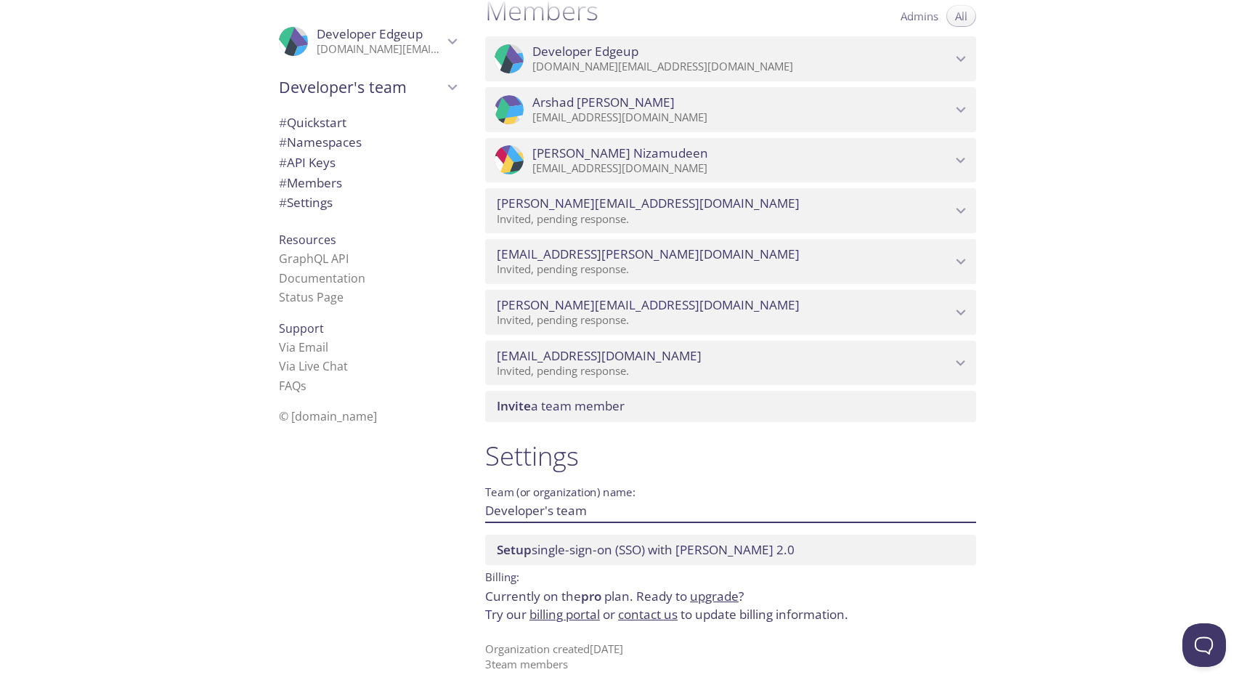
click at [604, 511] on input "Developer's team" at bounding box center [707, 510] width 444 height 24
type input "Edge Up"
click at [943, 508] on span "Save" at bounding box center [952, 510] width 39 height 17
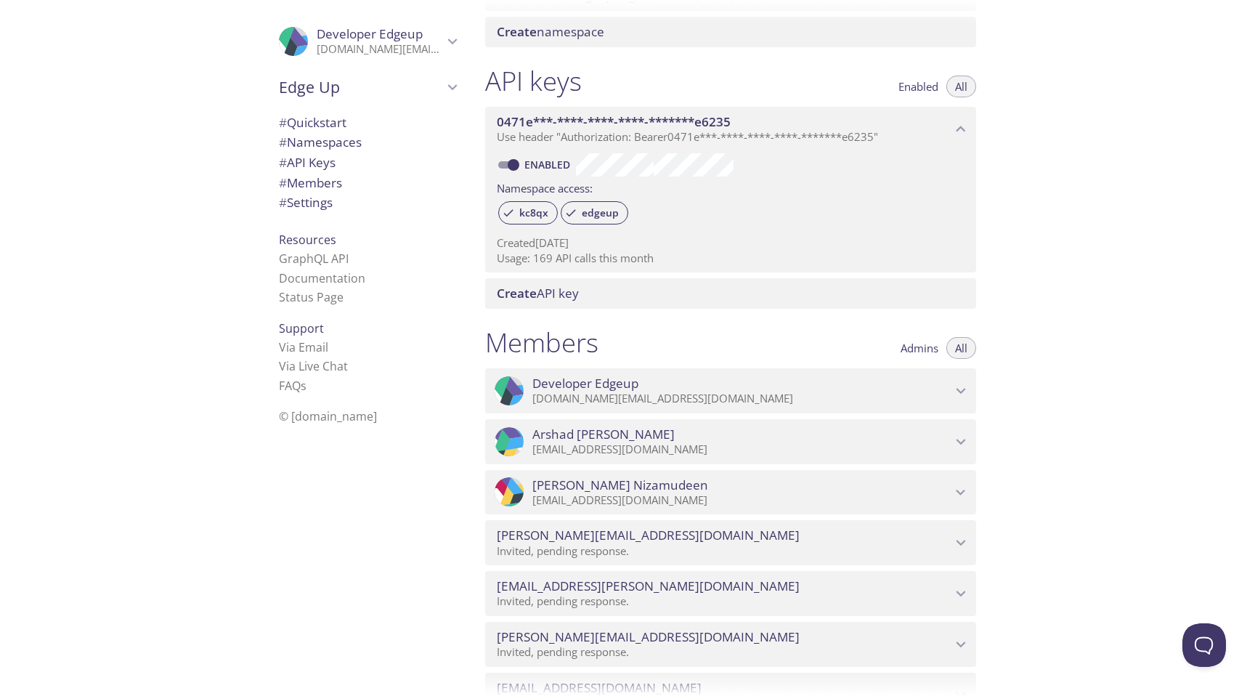
scroll to position [0, 0]
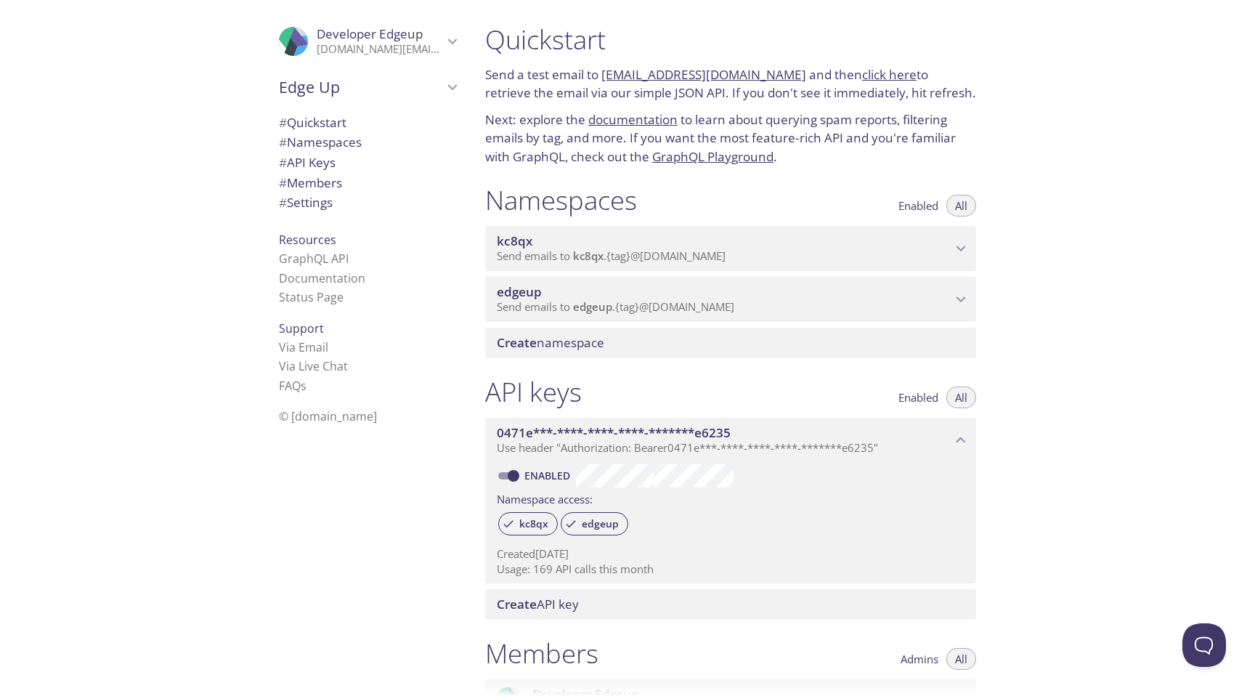
click at [832, 308] on p "Send emails to edgeup . {tag} @[DOMAIN_NAME]" at bounding box center [724, 307] width 455 height 15
